Goal: Check status: Check status

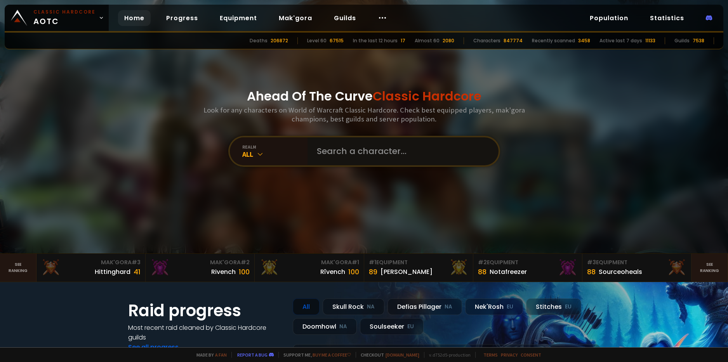
click at [349, 152] on input "text" at bounding box center [400, 152] width 177 height 28
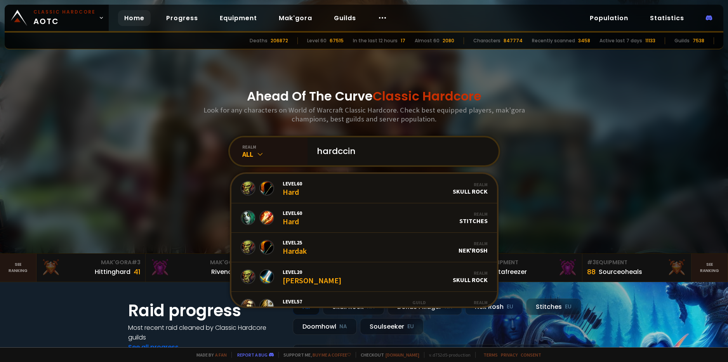
type input "hardccino"
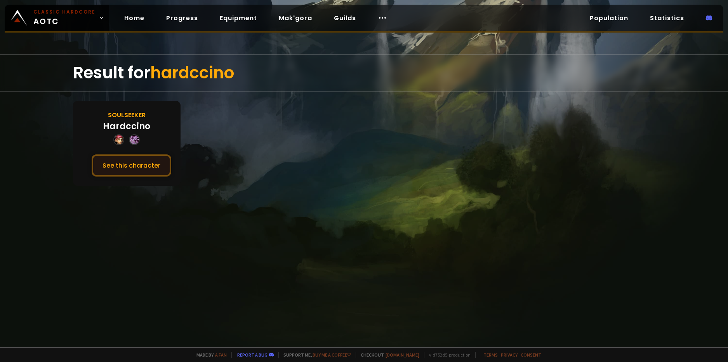
click at [121, 170] on button "See this character" at bounding box center [132, 166] width 80 height 22
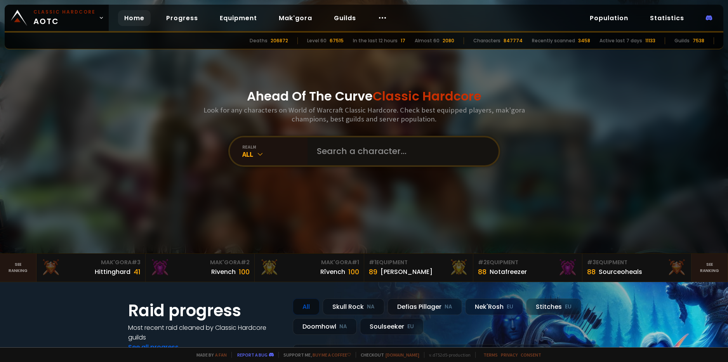
click at [355, 160] on input "text" at bounding box center [400, 152] width 177 height 28
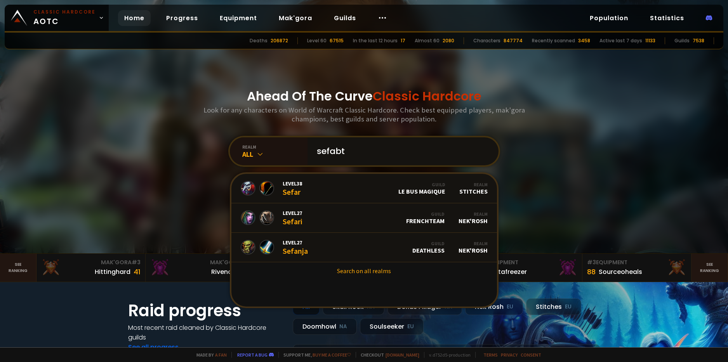
type input "sefabtw"
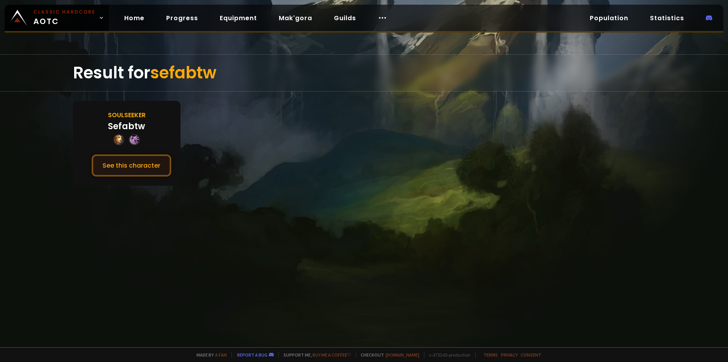
click at [115, 165] on button "See this character" at bounding box center [132, 166] width 80 height 22
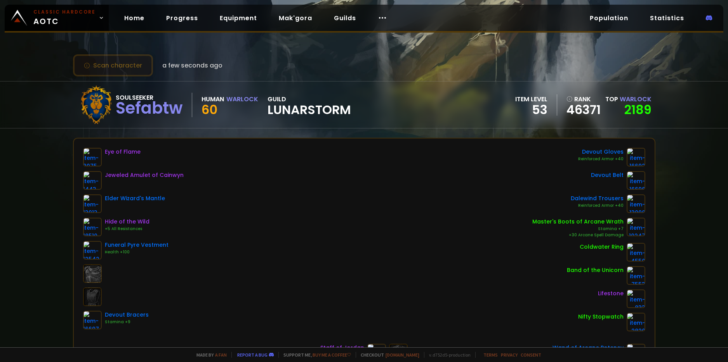
click at [122, 70] on button "Scan character" at bounding box center [113, 65] width 80 height 22
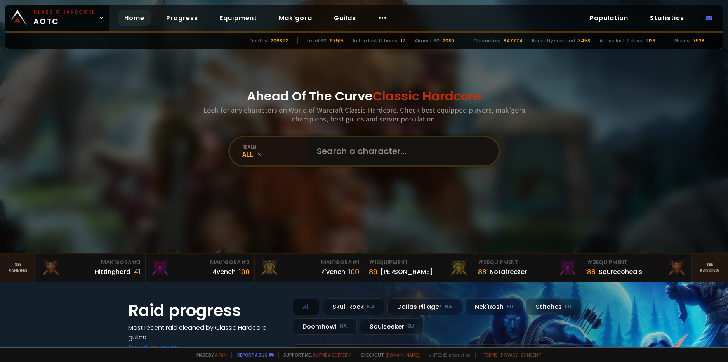
click at [338, 147] on input "text" at bounding box center [400, 152] width 177 height 28
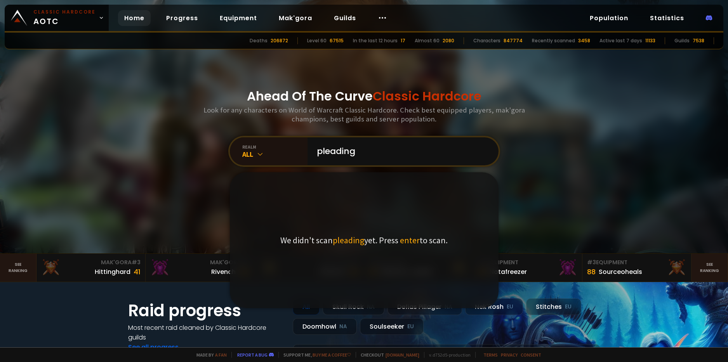
click at [560, 211] on div "Ahead Of The Curve Classic Hardcore Look for any characters on World of Warcraf…" at bounding box center [364, 127] width 468 height 254
click at [393, 152] on input "pleading" at bounding box center [400, 152] width 177 height 28
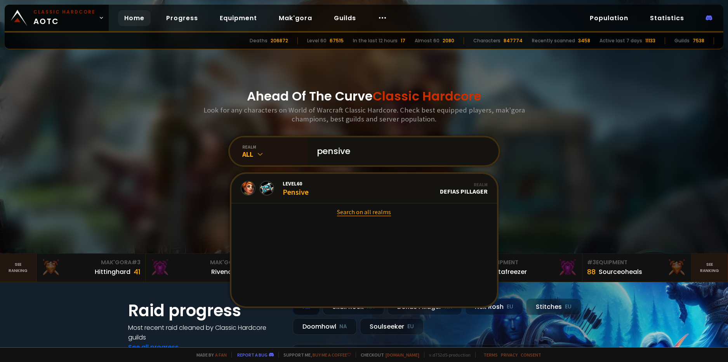
type input "pensive"
click at [358, 216] on link "Search on all realms" at bounding box center [365, 212] width 266 height 17
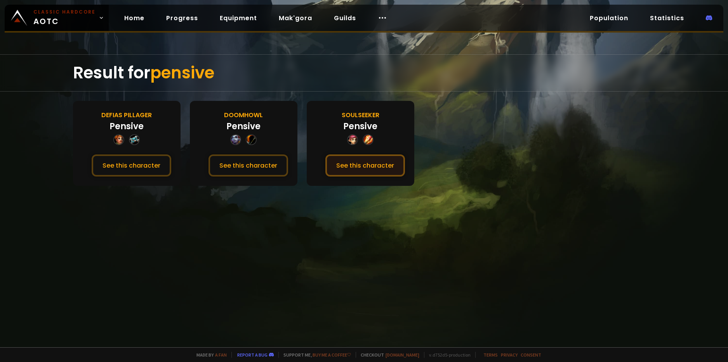
click at [353, 167] on button "See this character" at bounding box center [365, 166] width 80 height 22
